Goal: Information Seeking & Learning: Understand process/instructions

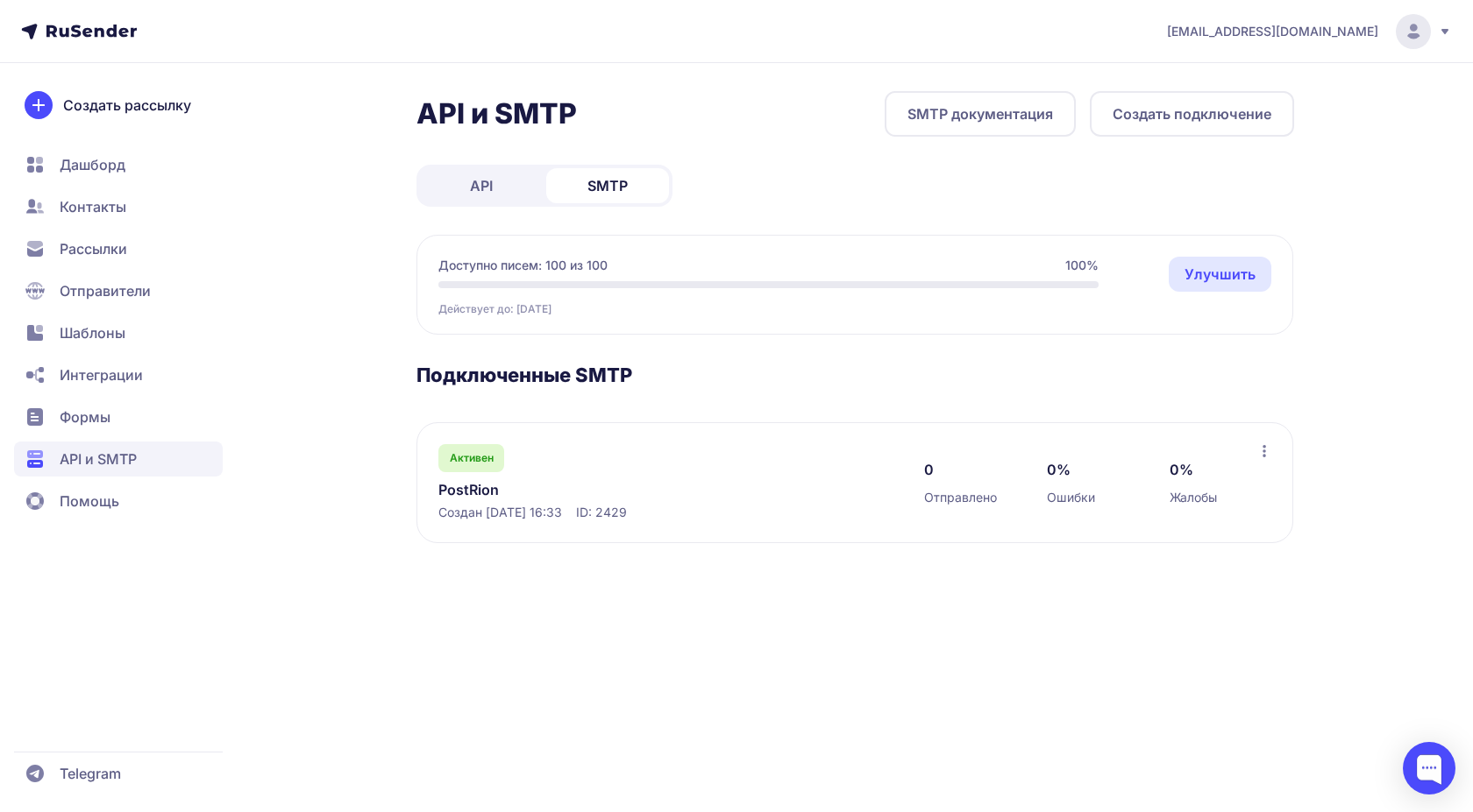
click at [1261, 450] on icon at bounding box center [1264, 451] width 14 height 14
click at [495, 452] on div "Активен" at bounding box center [472, 458] width 66 height 28
click at [476, 457] on span "Активен" at bounding box center [472, 458] width 43 height 14
click at [474, 505] on span "Создан [DATE] 16:33" at bounding box center [500, 512] width 124 height 18
click at [464, 484] on link "PostRion" at bounding box center [618, 489] width 360 height 21
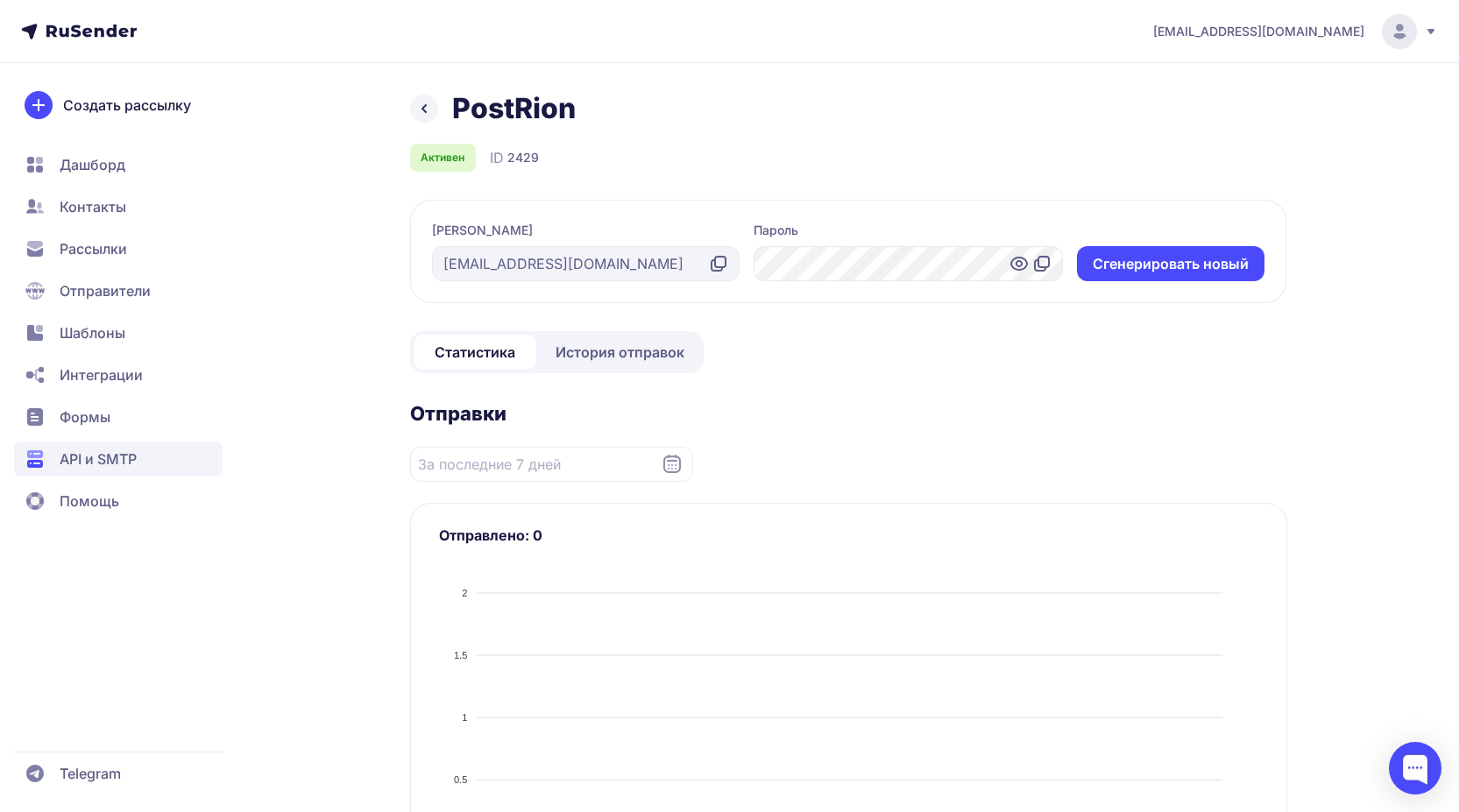
click at [715, 266] on icon at bounding box center [720, 261] width 10 height 10
click at [1044, 260] on icon at bounding box center [1042, 264] width 21 height 21
click at [725, 263] on icon at bounding box center [720, 261] width 10 height 10
click at [424, 110] on icon at bounding box center [424, 108] width 4 height 7
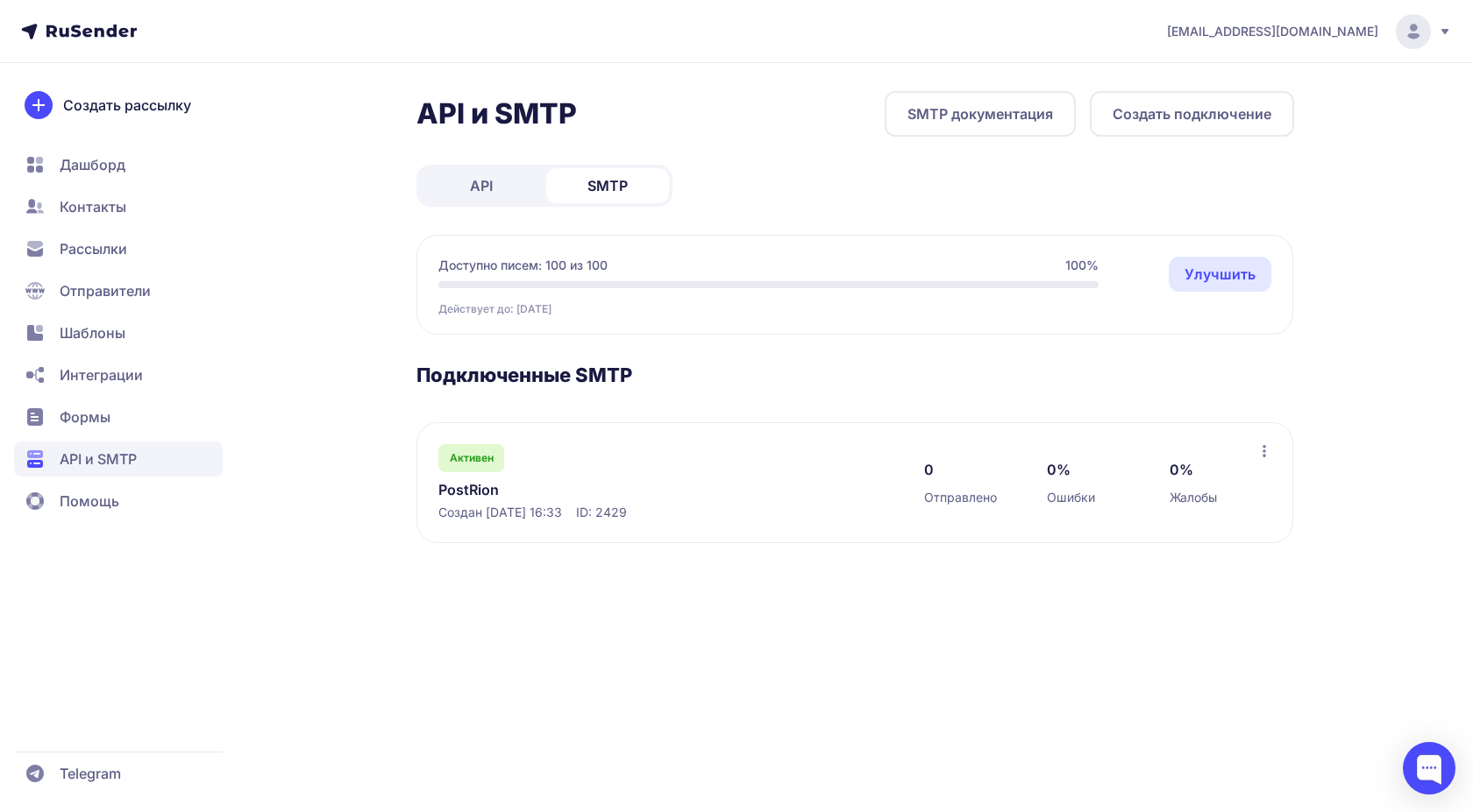
click at [941, 111] on link "SMTP документация" at bounding box center [980, 114] width 192 height 45
click at [477, 182] on span "API" at bounding box center [481, 186] width 23 height 21
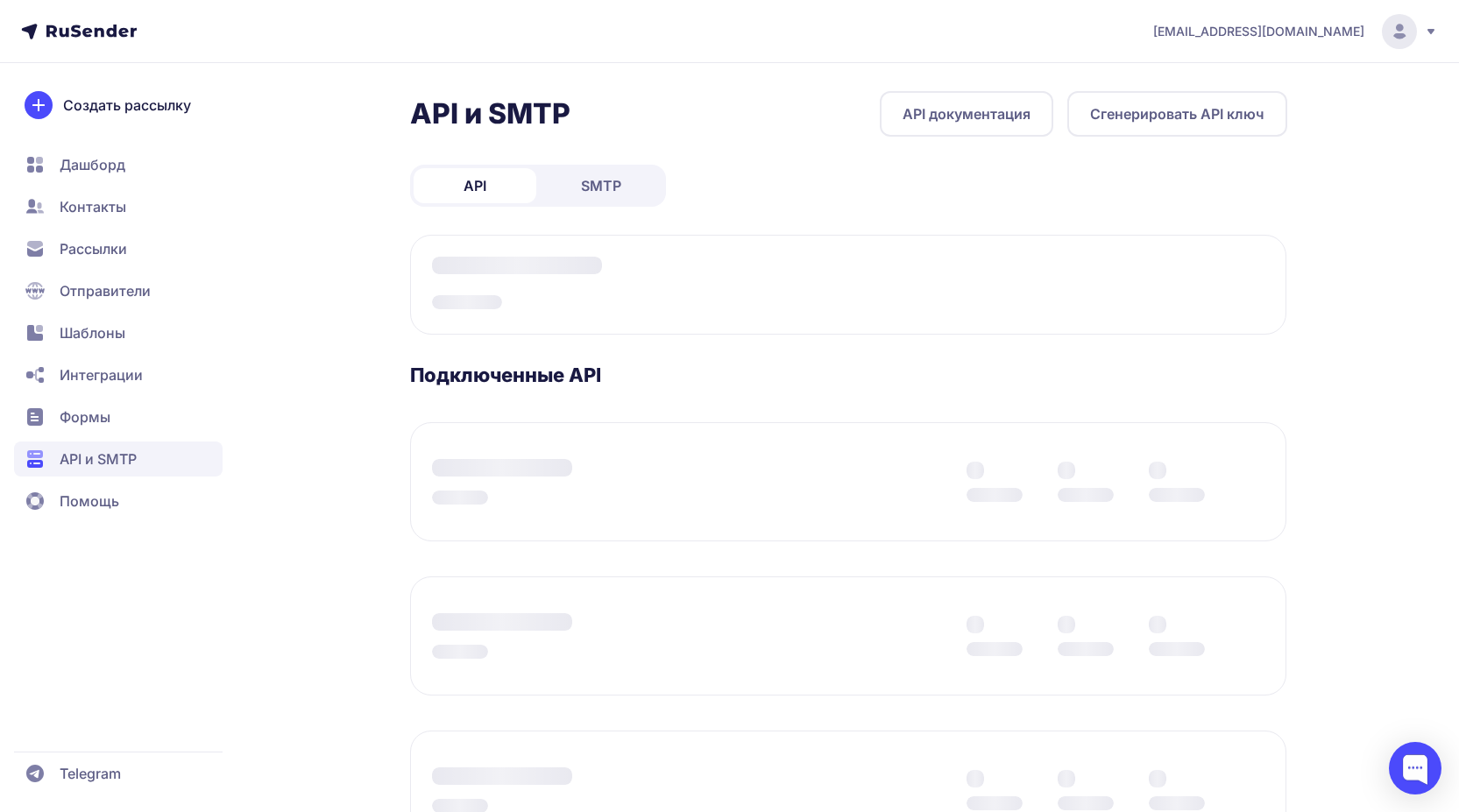
click at [579, 191] on link "SMTP" at bounding box center [601, 185] width 123 height 35
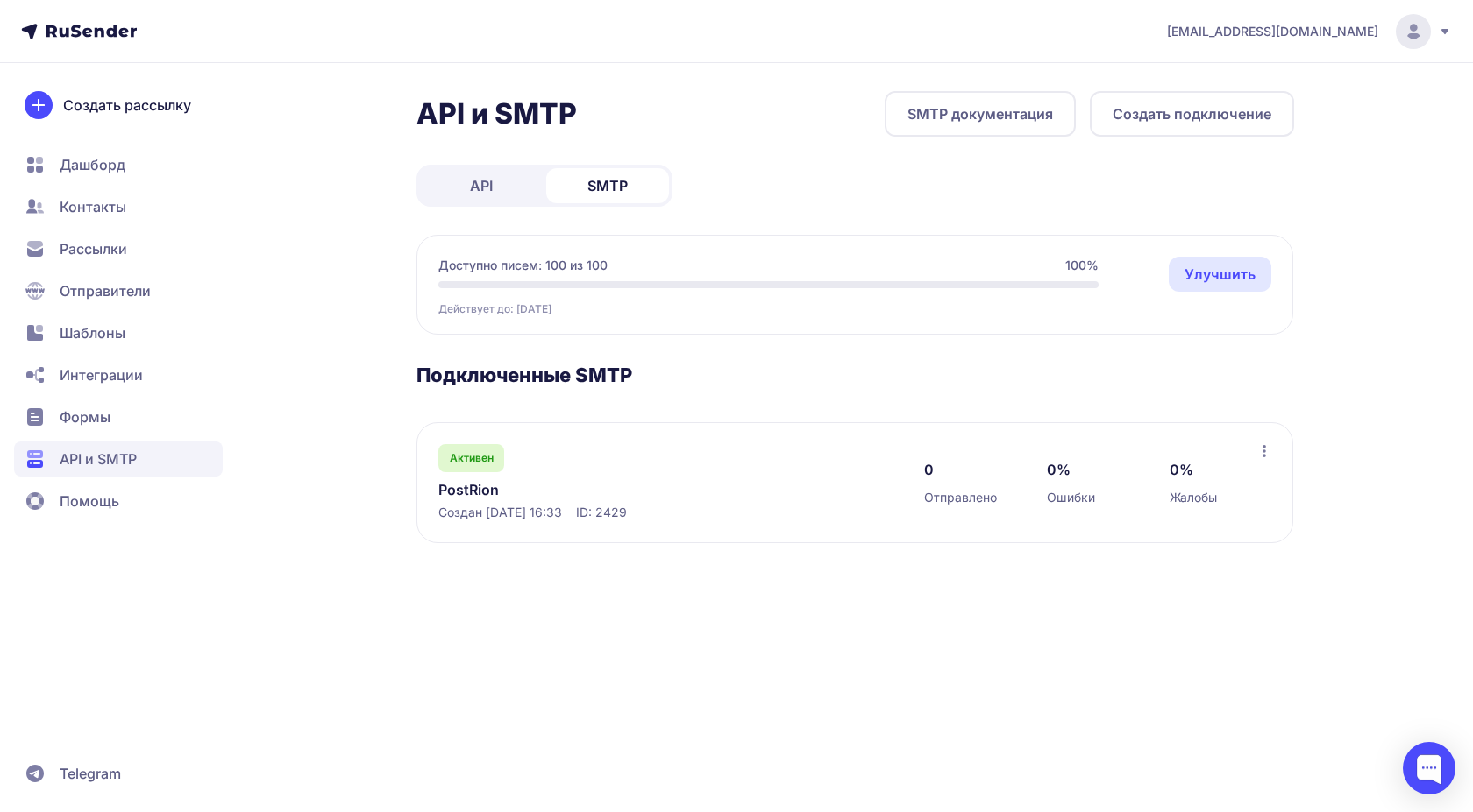
click at [290, 229] on div "API и SMTP SMTP документация Создать подключение API SMTP Доступно писем: 100 и…" at bounding box center [737, 339] width 1263 height 494
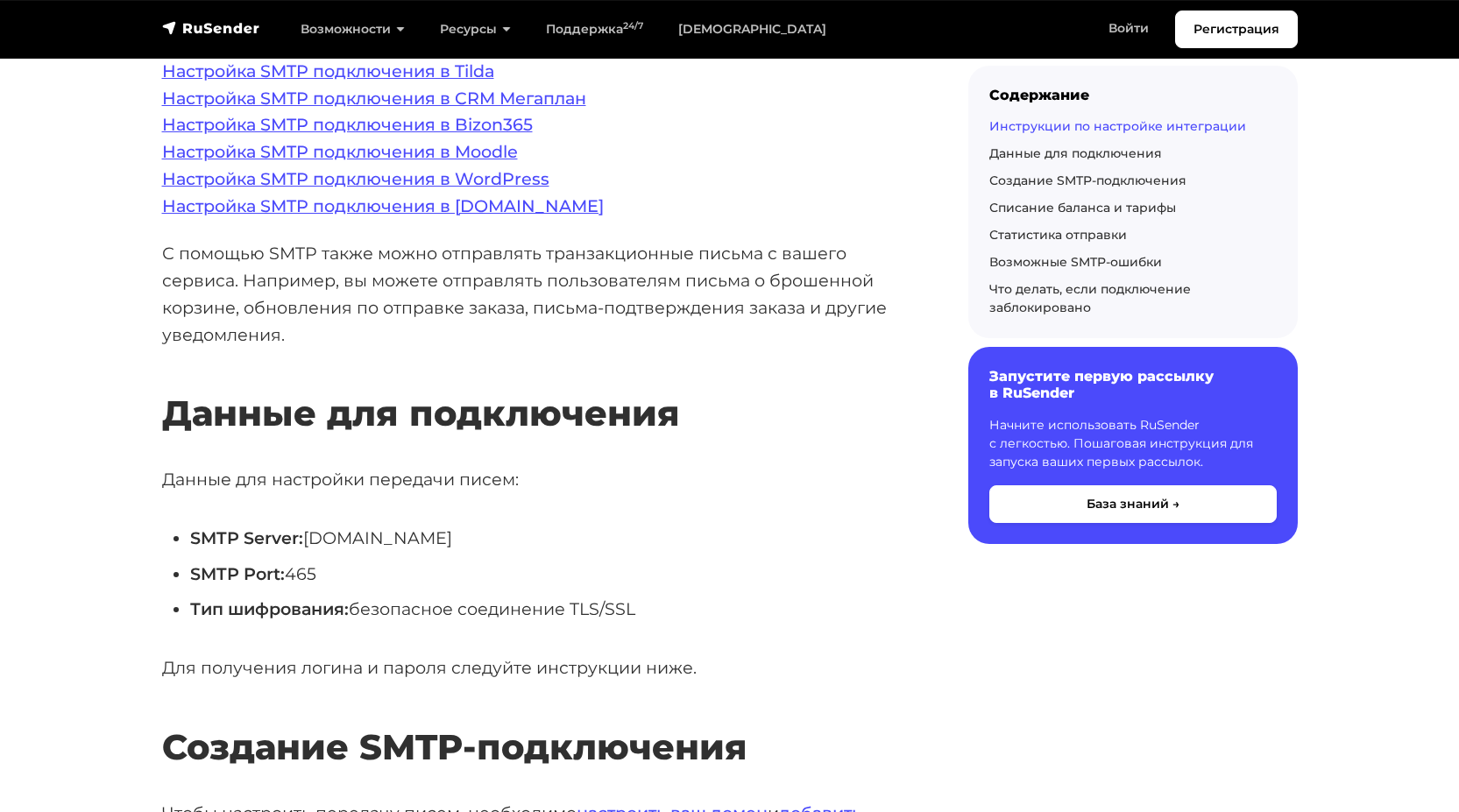
scroll to position [613, 0]
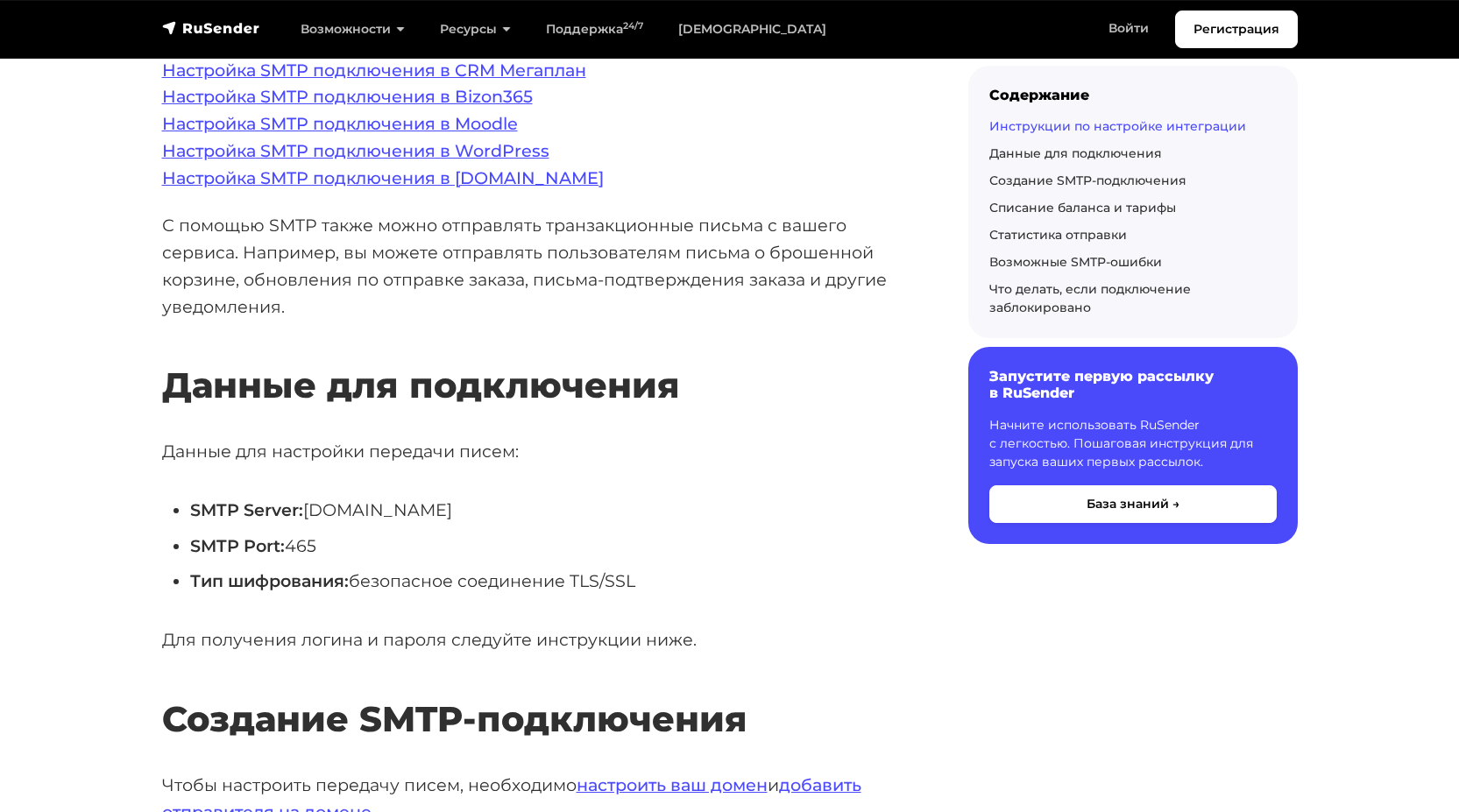
drag, startPoint x: 455, startPoint y: 506, endPoint x: 309, endPoint y: 509, distance: 146.0
click at [309, 509] on li "SMTP Server: smtp.rusender.ru" at bounding box center [552, 510] width 722 height 27
copy li "smtp.rusender.ru"
click at [305, 544] on li "SMTP Port: 465" at bounding box center [552, 546] width 722 height 27
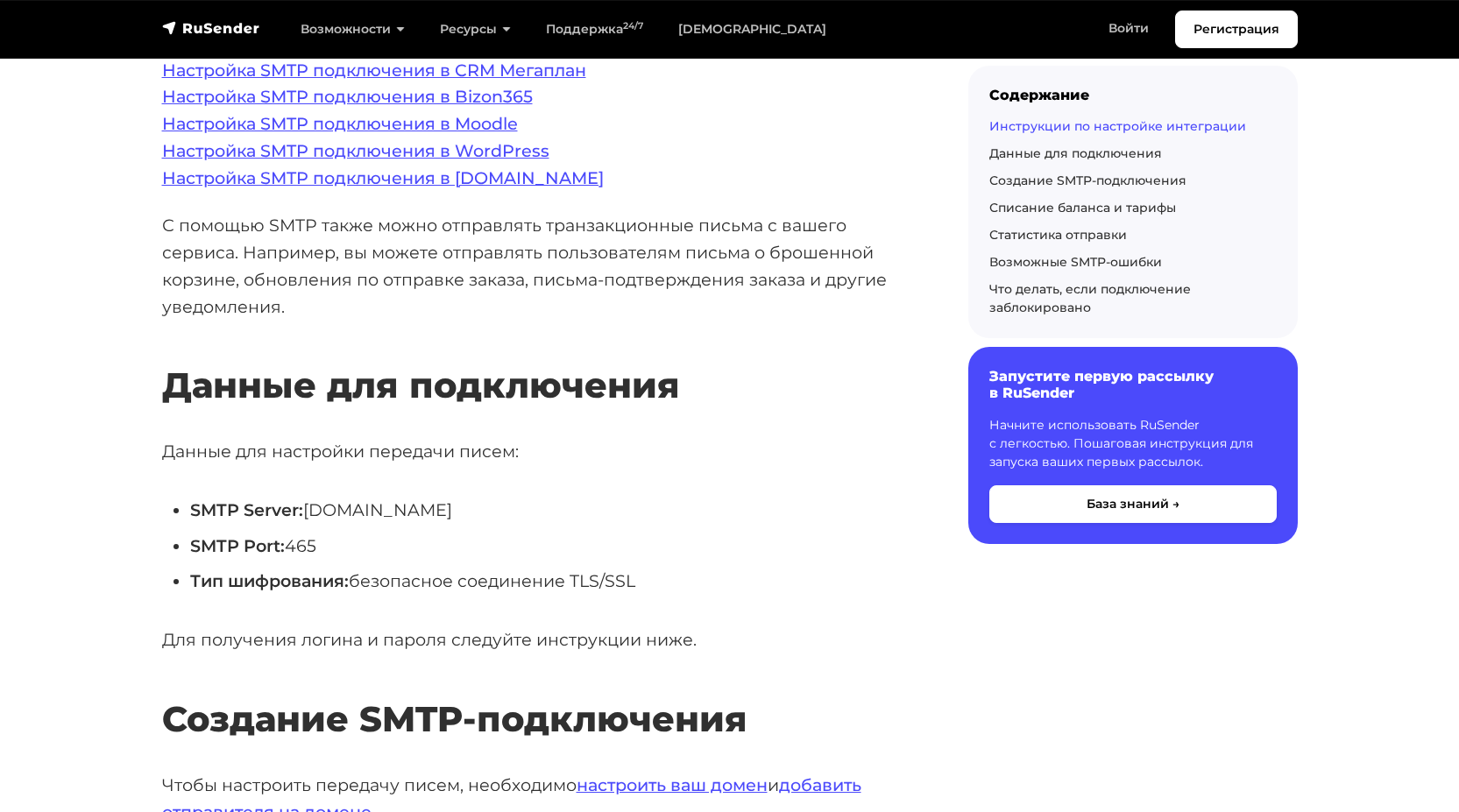
copy li "465"
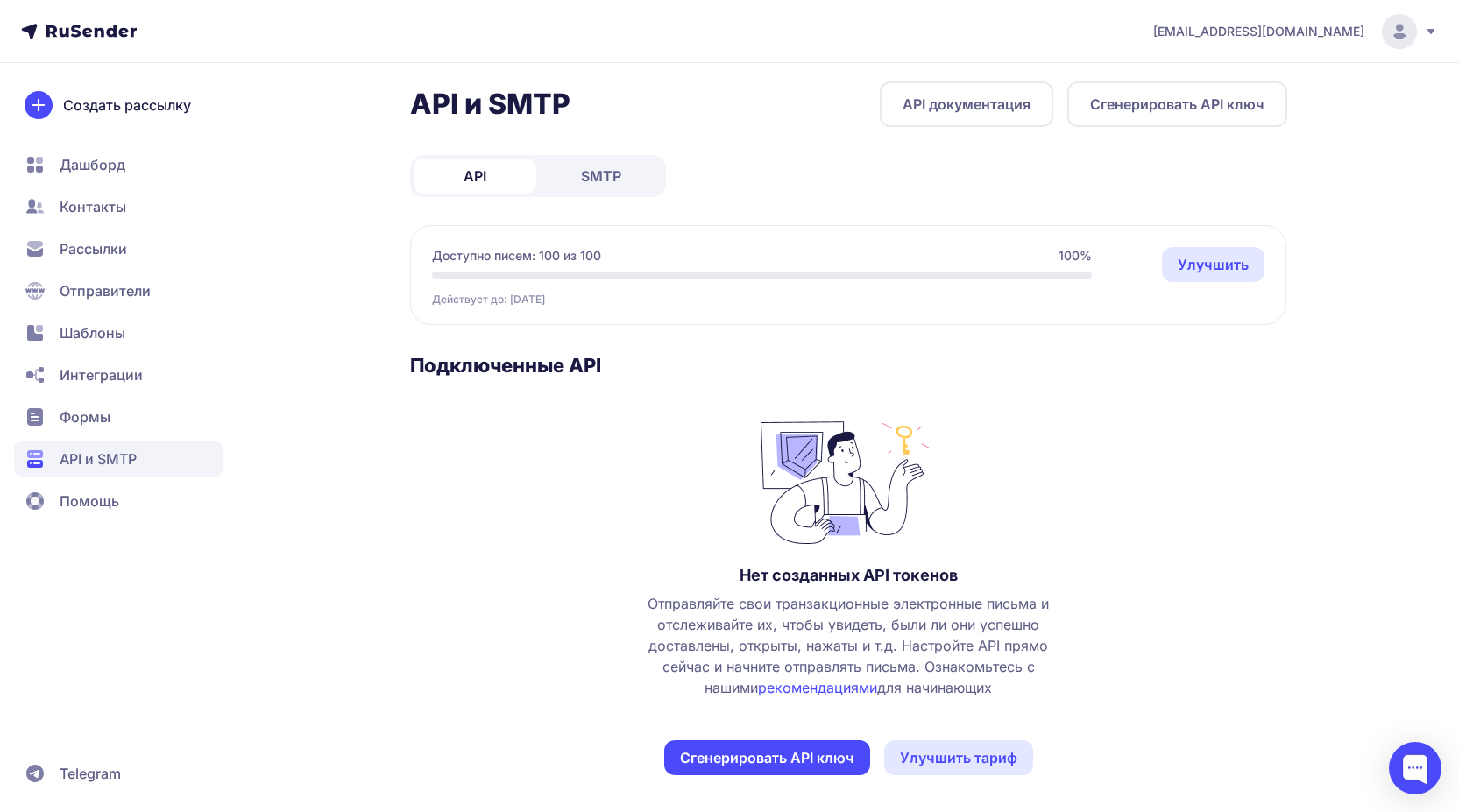
scroll to position [15, 0]
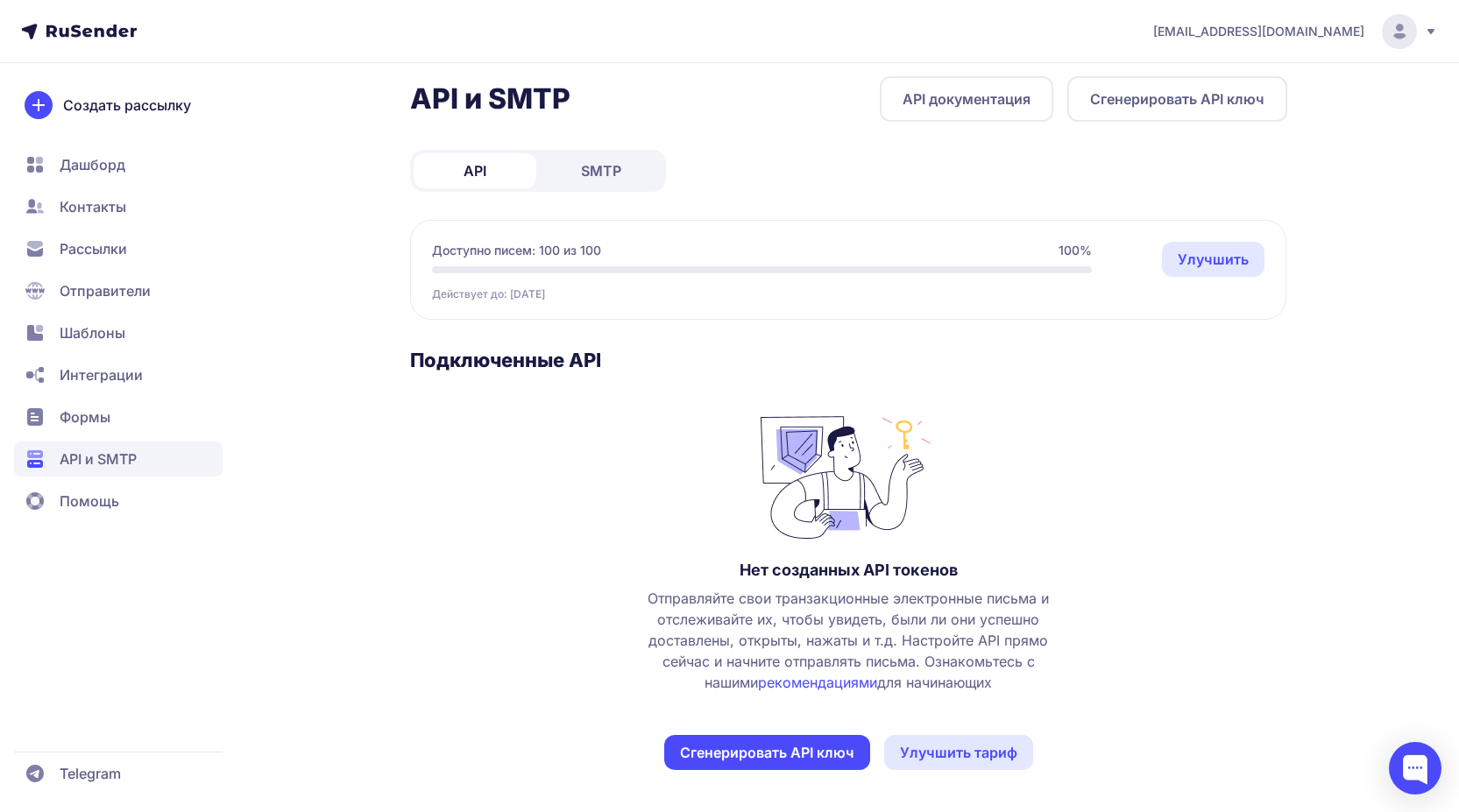
click at [590, 157] on link "SMTP" at bounding box center [601, 171] width 123 height 35
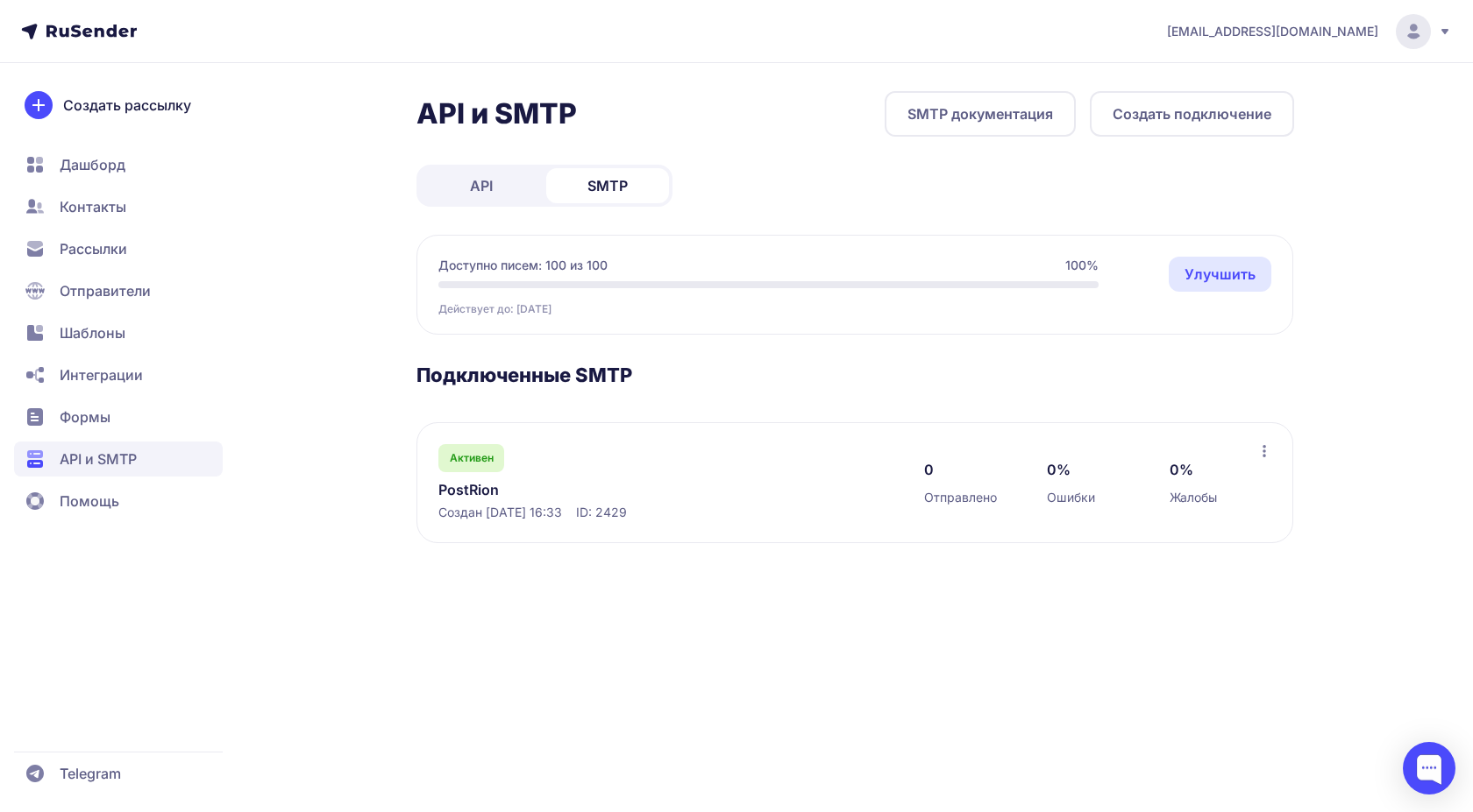
click at [464, 177] on link "API" at bounding box center [481, 185] width 123 height 35
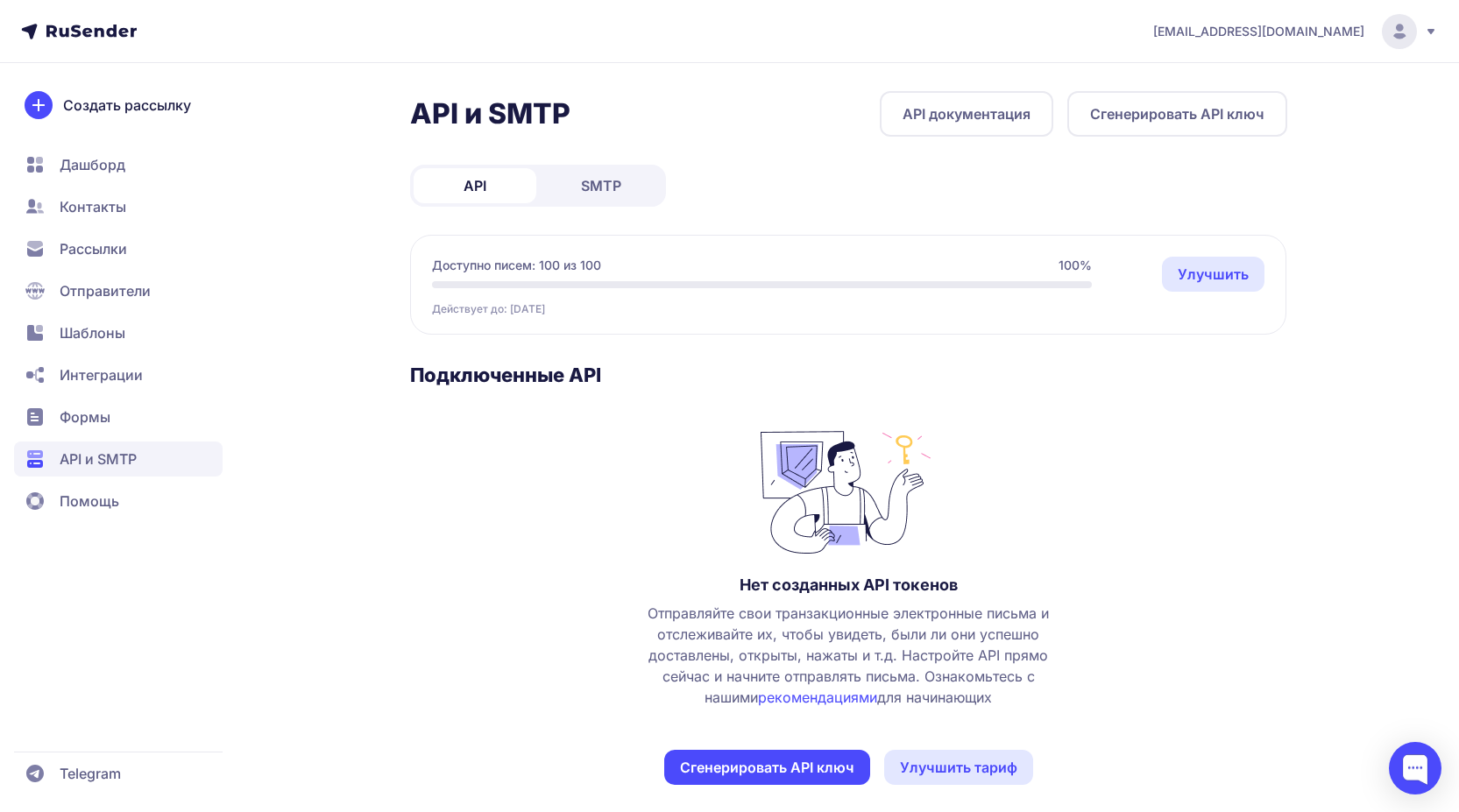
click at [598, 198] on link "SMTP" at bounding box center [601, 185] width 123 height 35
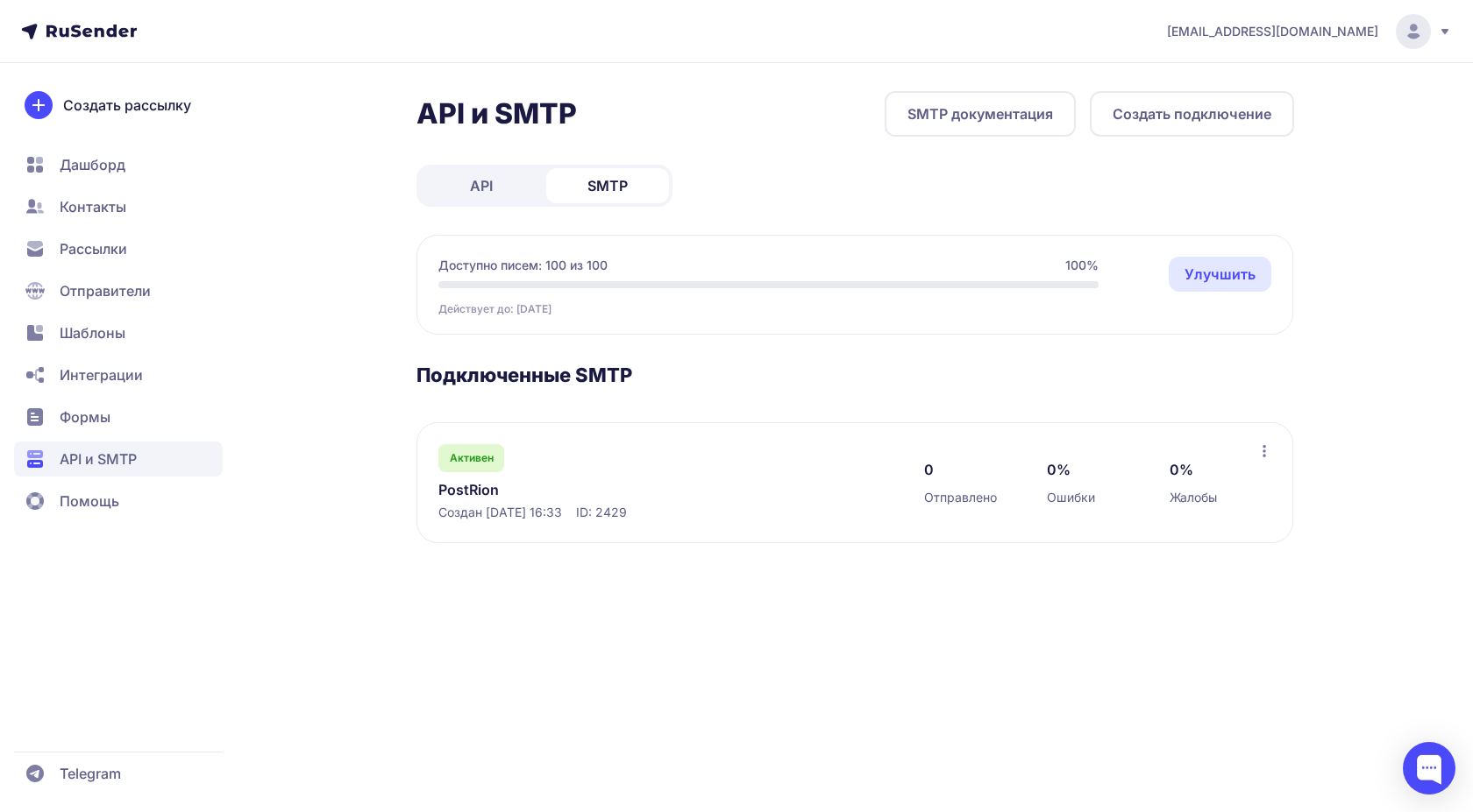
click at [462, 494] on link "PostRion" at bounding box center [618, 489] width 360 height 21
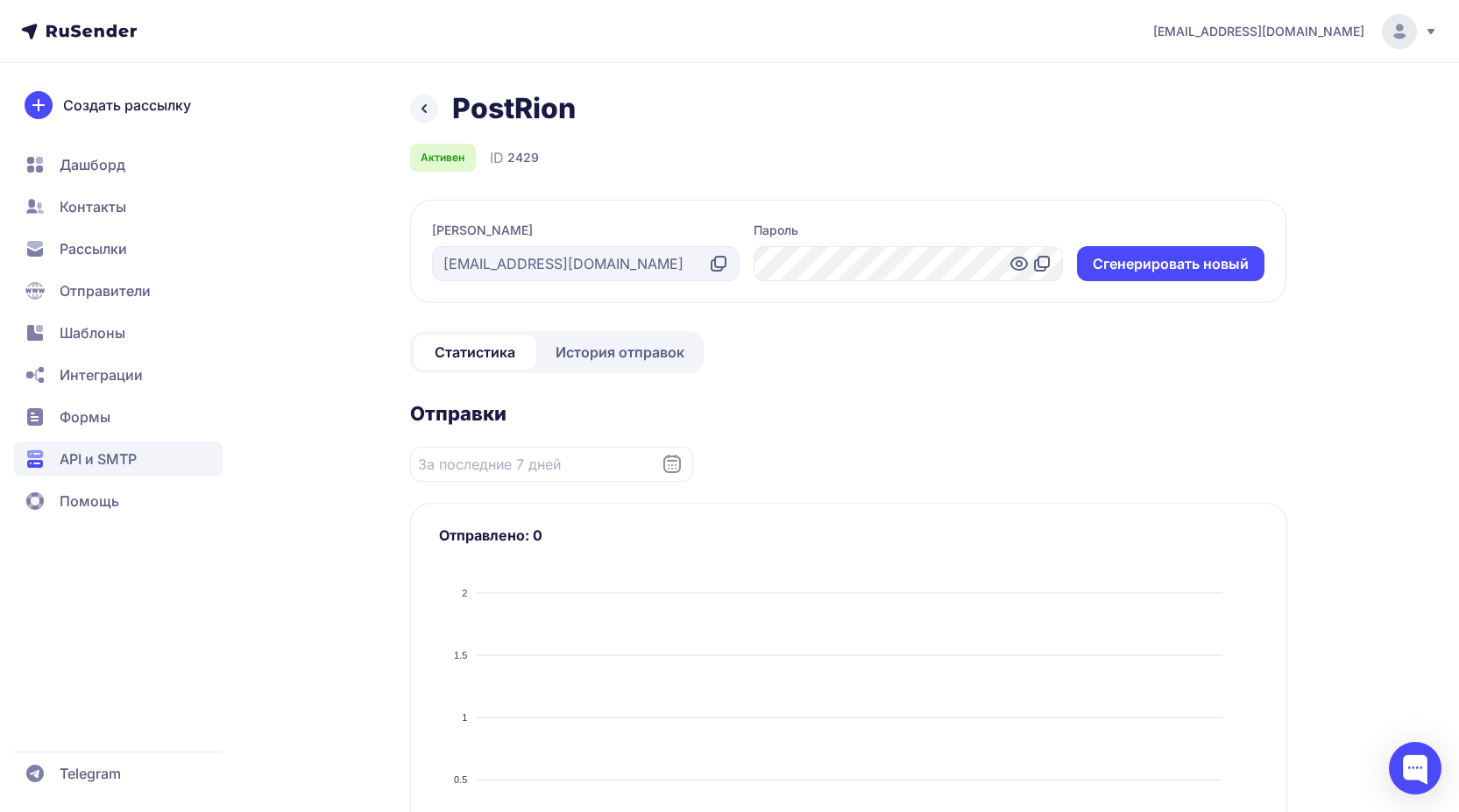
click at [1425, 31] on icon at bounding box center [1431, 31] width 14 height 14
click at [1190, 121] on span "Тарифы" at bounding box center [1257, 121] width 157 height 21
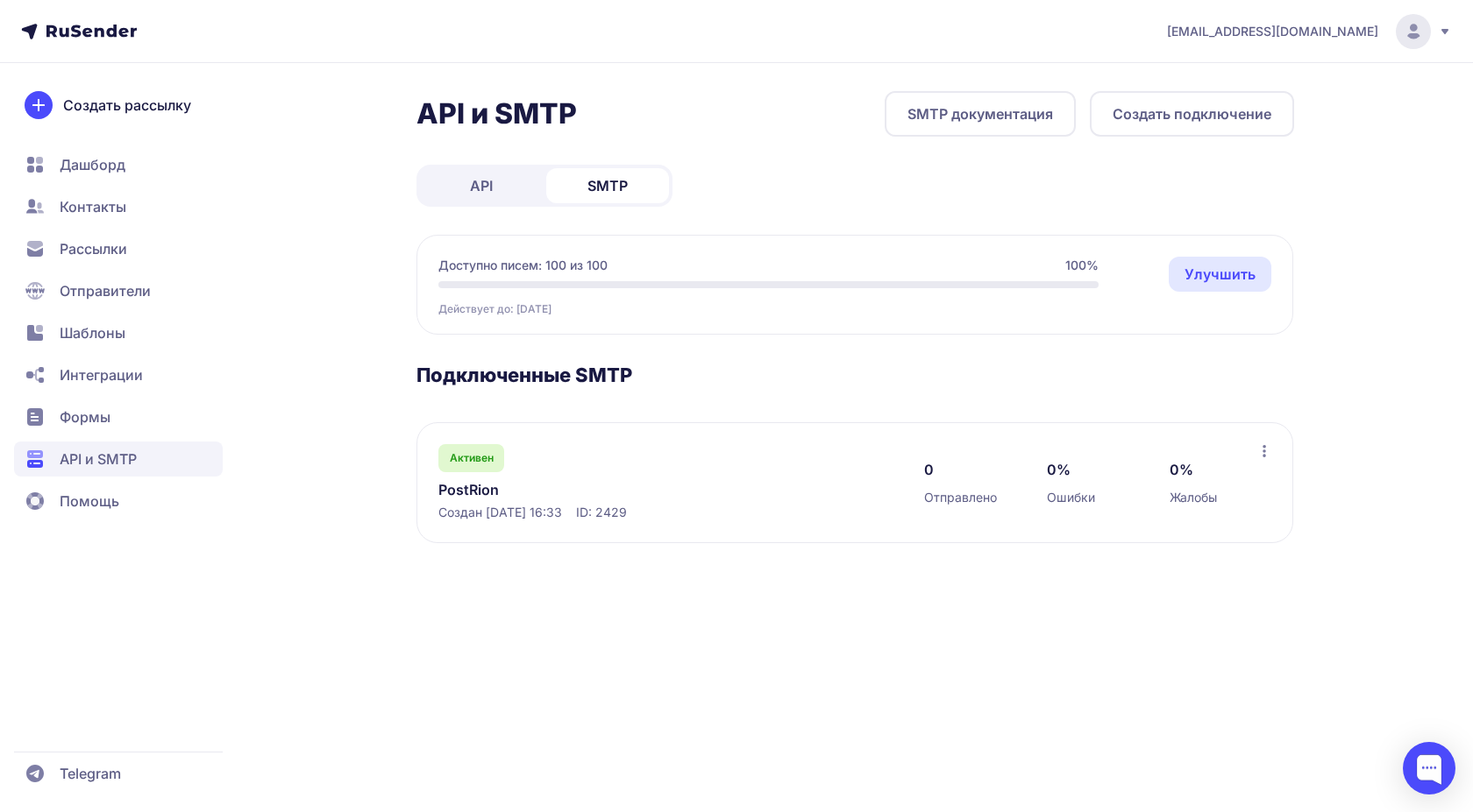
click at [484, 489] on link "PostRion" at bounding box center [618, 489] width 360 height 21
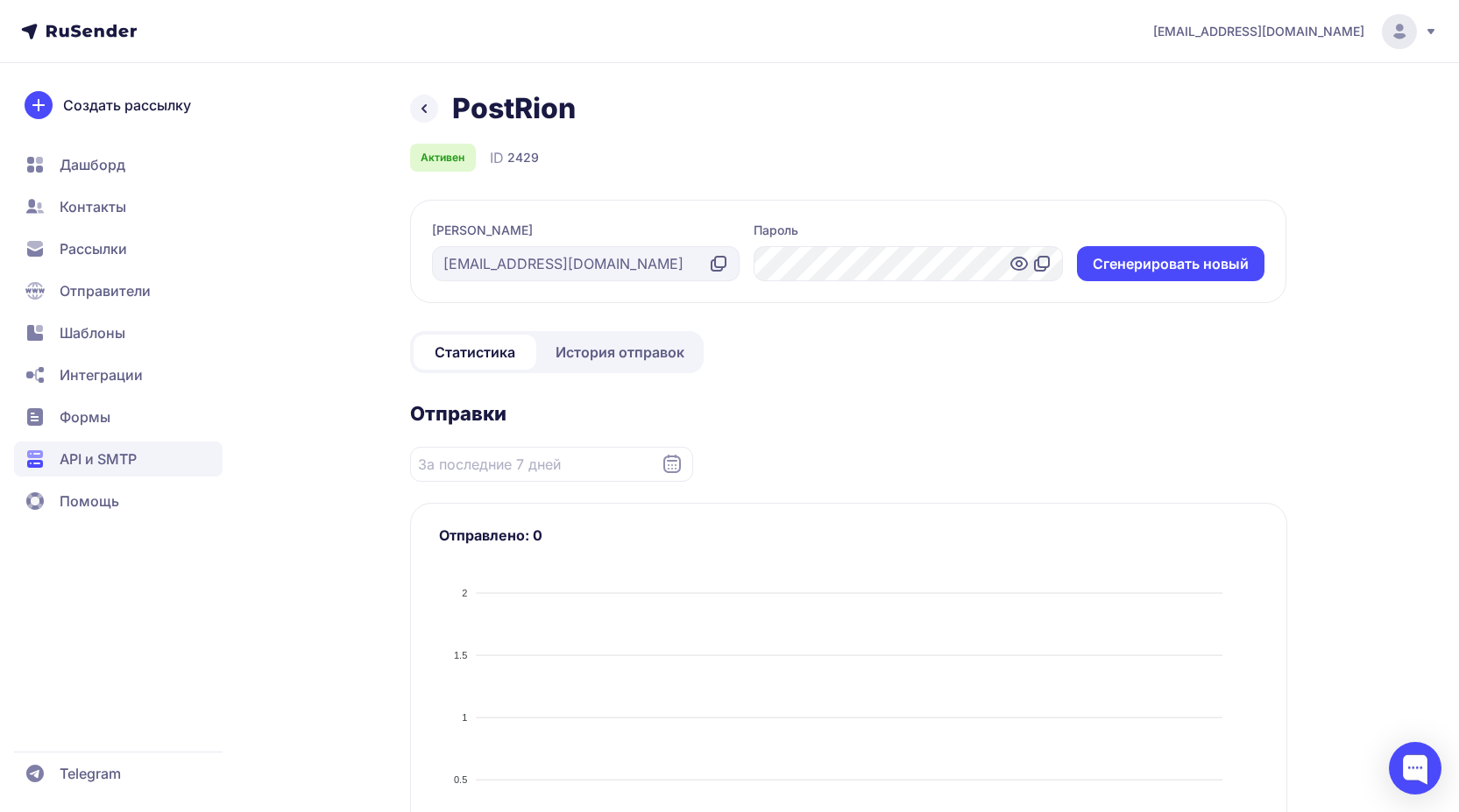
click at [1394, 411] on div "[EMAIL_ADDRESS][DOMAIN_NAME] PostRion Активен ID 2429 Логин [EMAIL_ADDRESS][DOM…" at bounding box center [729, 746] width 1459 height 1493
